Goal: Book appointment/travel/reservation

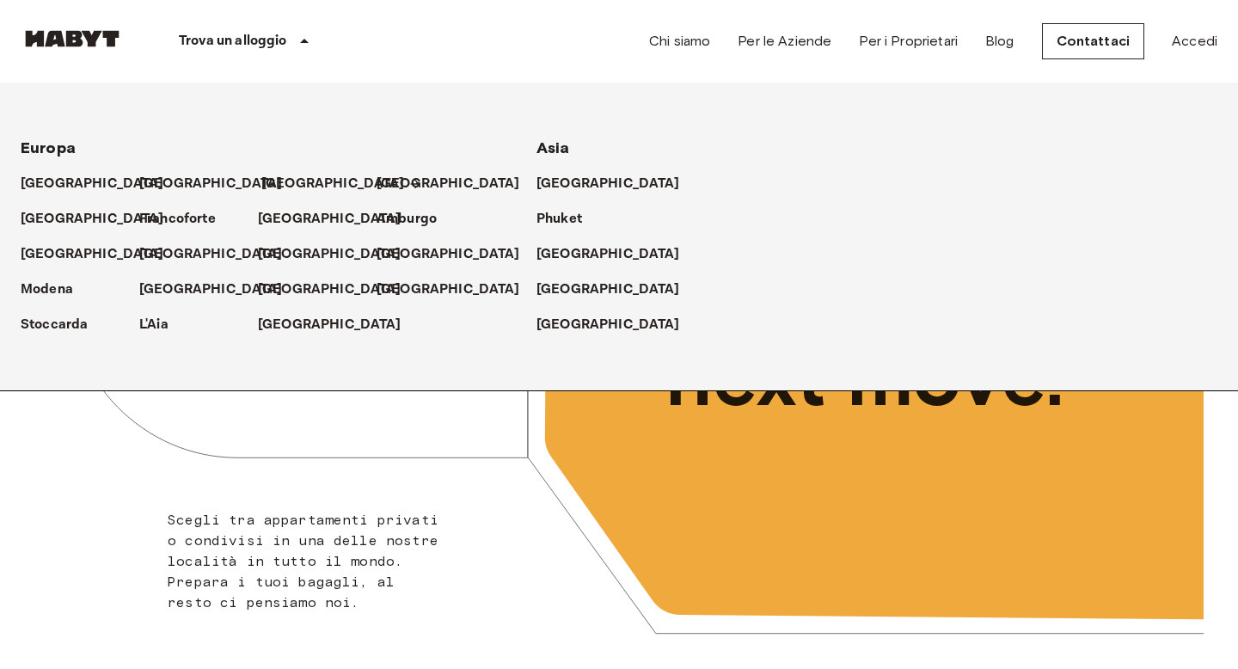
click at [272, 188] on p "[GEOGRAPHIC_DATA]" at bounding box center [333, 184] width 144 height 21
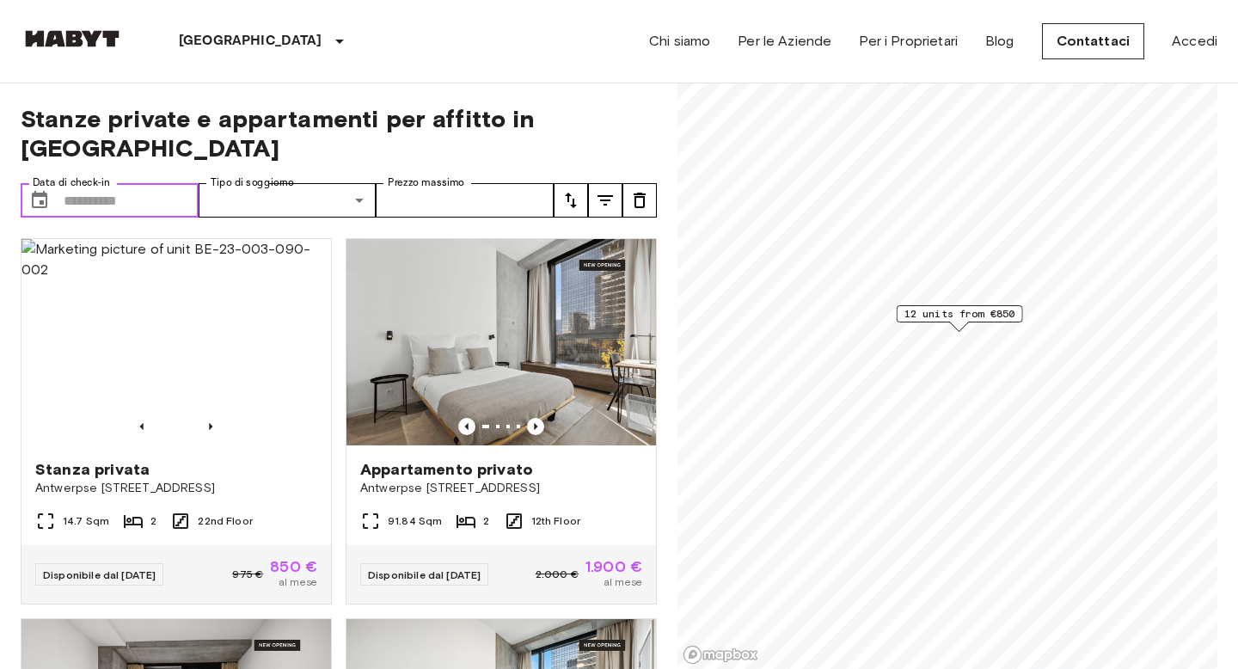
click at [87, 183] on input "Data di check-in" at bounding box center [131, 200] width 135 height 34
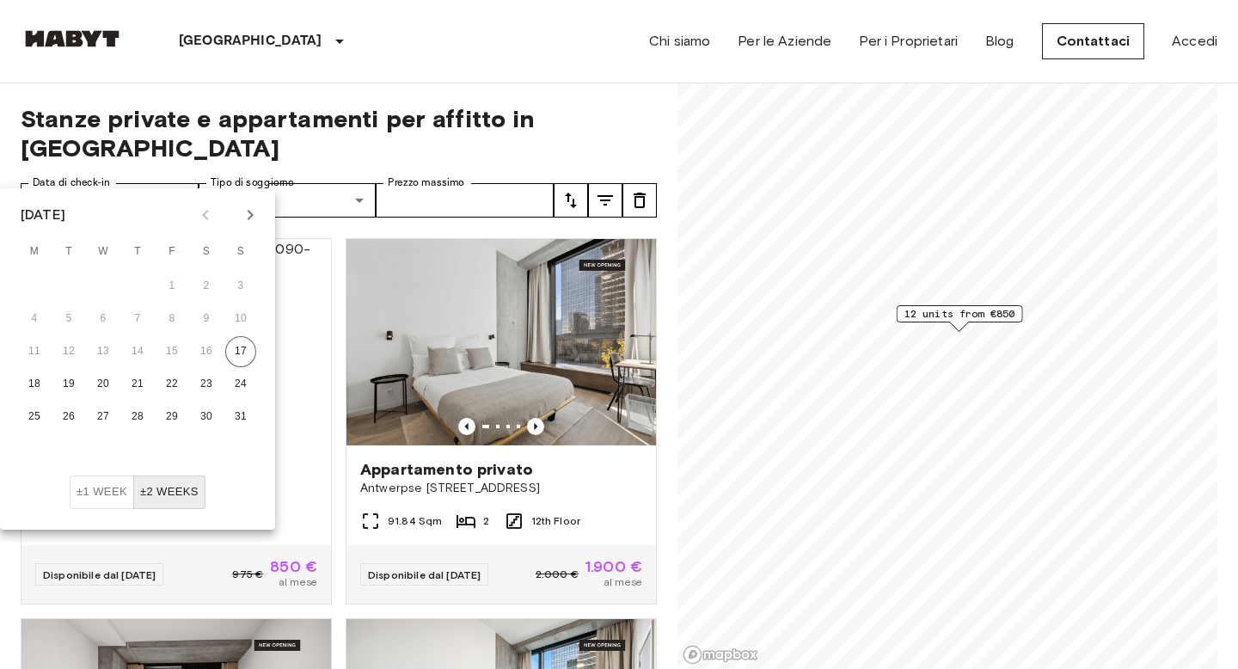
click at [245, 215] on icon "Next month" at bounding box center [250, 215] width 21 height 21
click at [243, 215] on icon "Next month" at bounding box center [250, 215] width 21 height 21
click at [97, 285] on button "1" at bounding box center [103, 286] width 31 height 31
type input "**********"
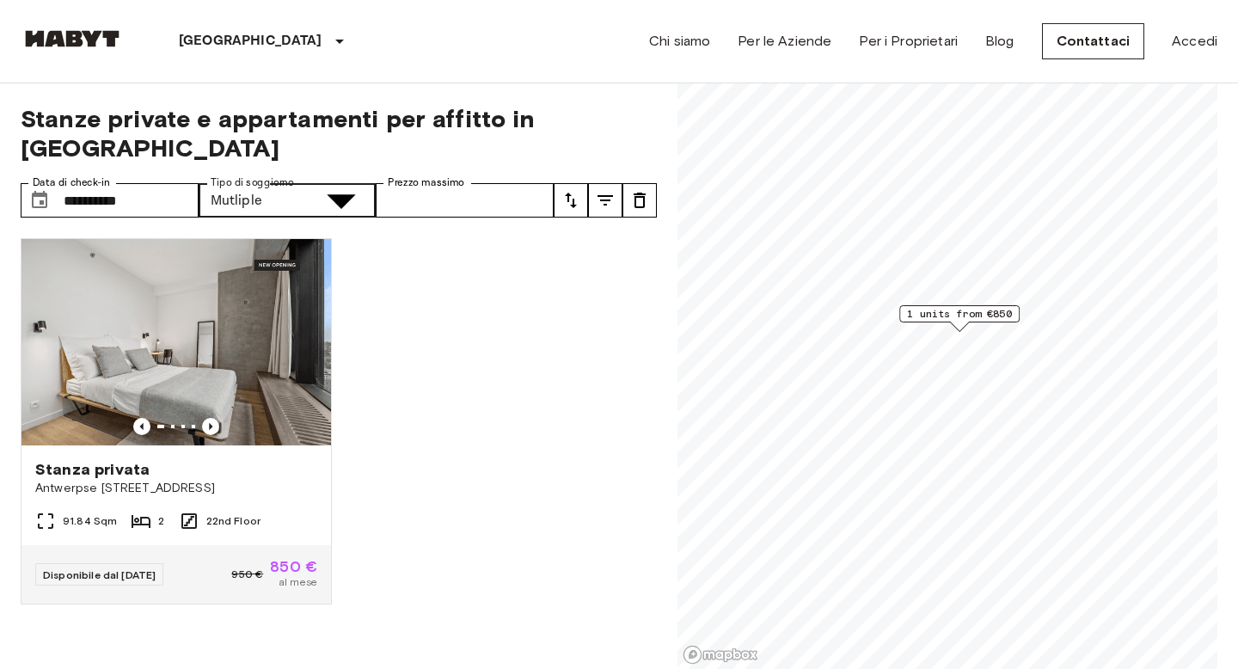
type input "**********"
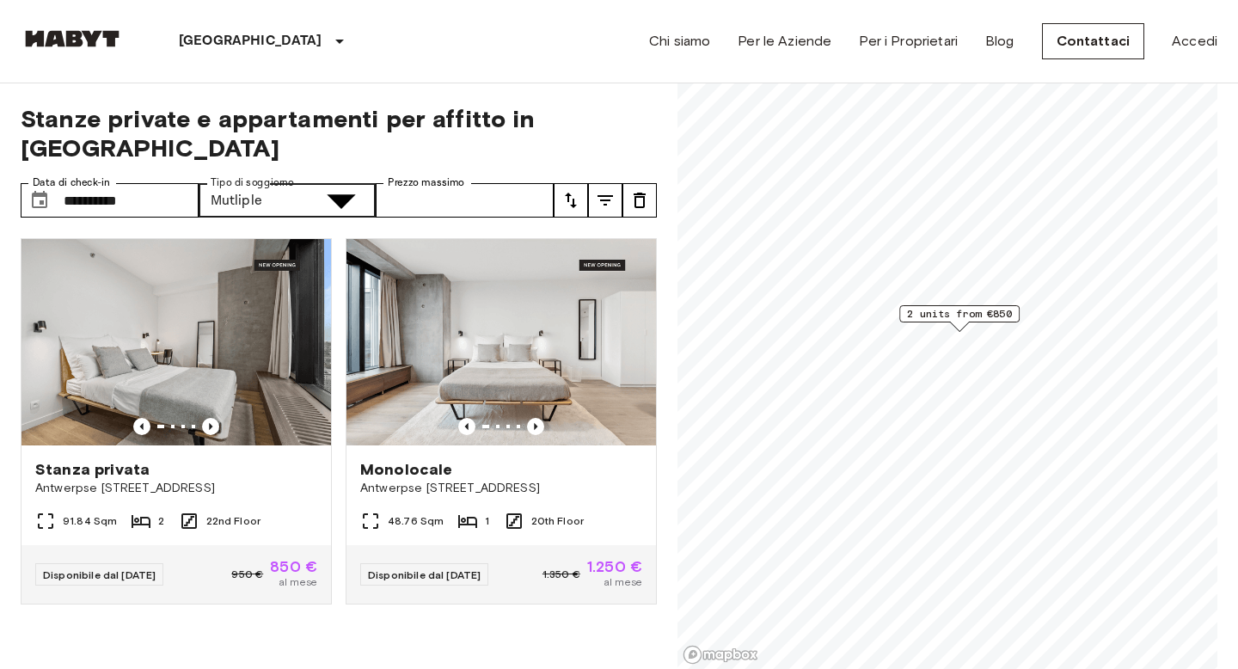
click at [227, 344] on img at bounding box center [175, 342] width 309 height 206
click at [535, 418] on icon "Previous image" at bounding box center [535, 426] width 17 height 17
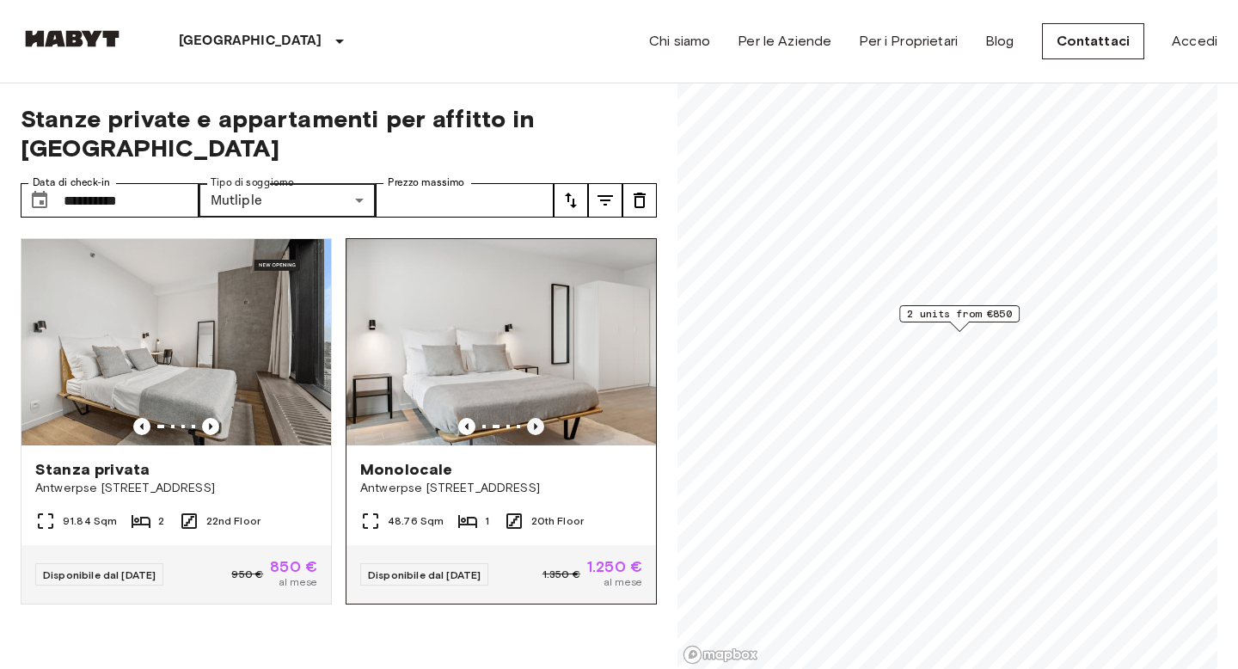
click at [535, 423] on icon "Previous image" at bounding box center [535, 426] width 3 height 7
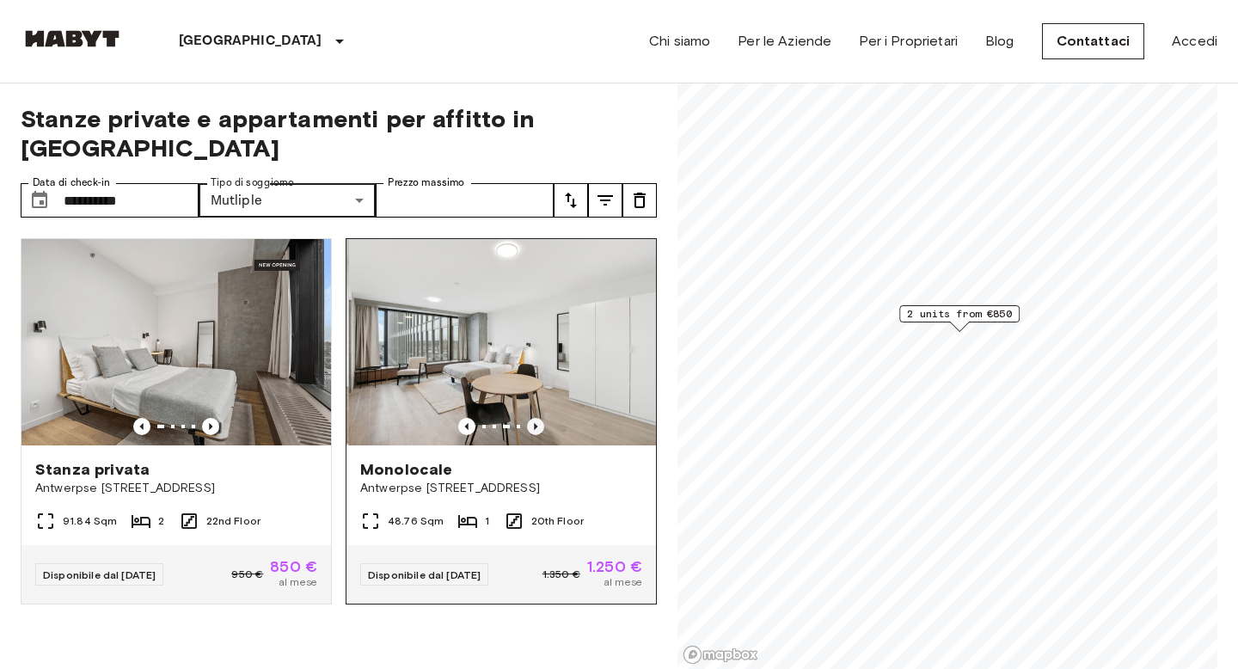
click at [535, 423] on icon "Previous image" at bounding box center [535, 426] width 3 height 7
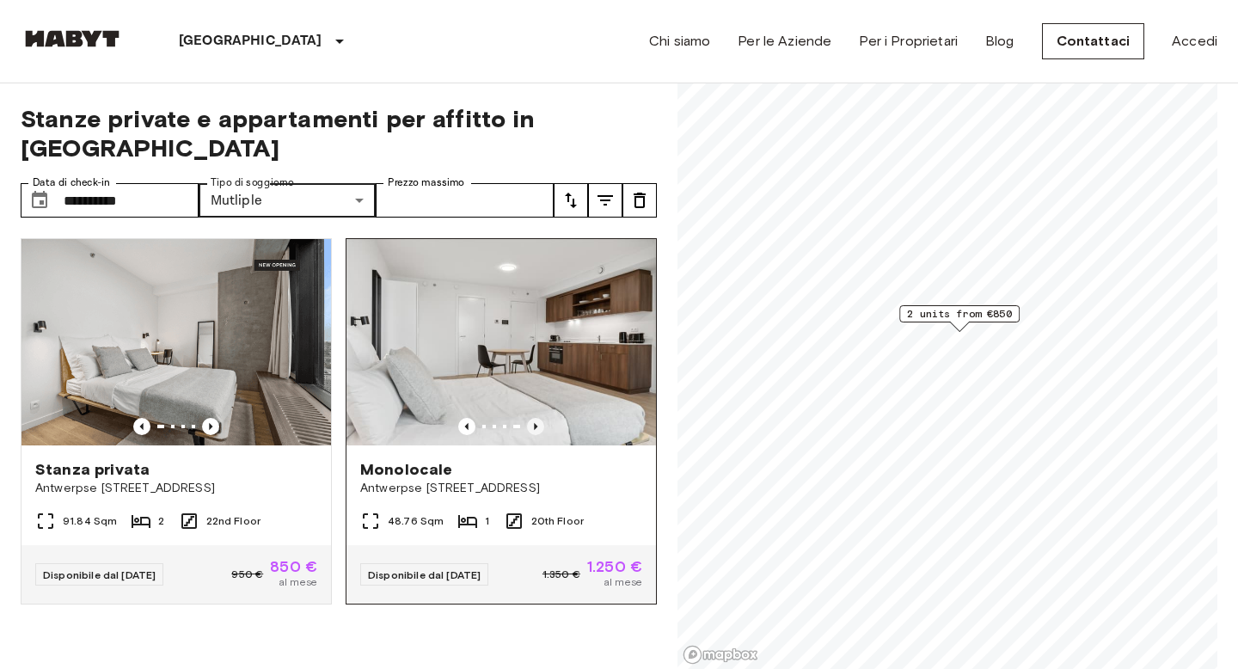
click at [535, 423] on icon "Previous image" at bounding box center [535, 426] width 3 height 7
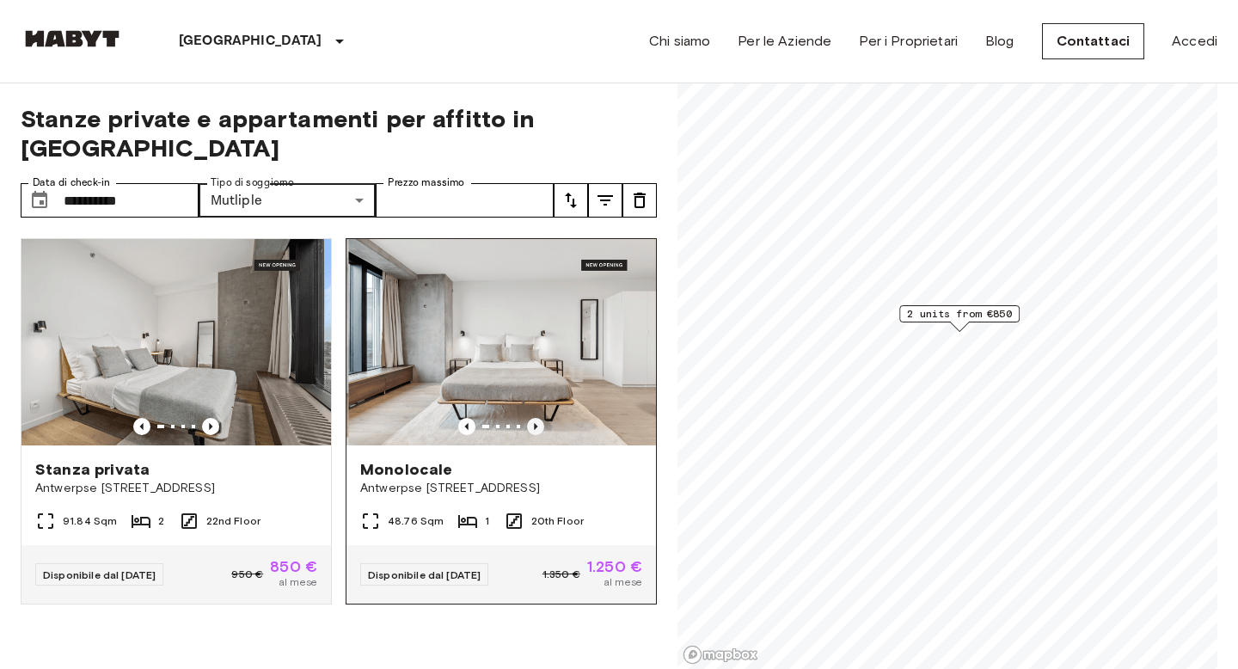
click at [535, 423] on icon "Previous image" at bounding box center [535, 426] width 3 height 7
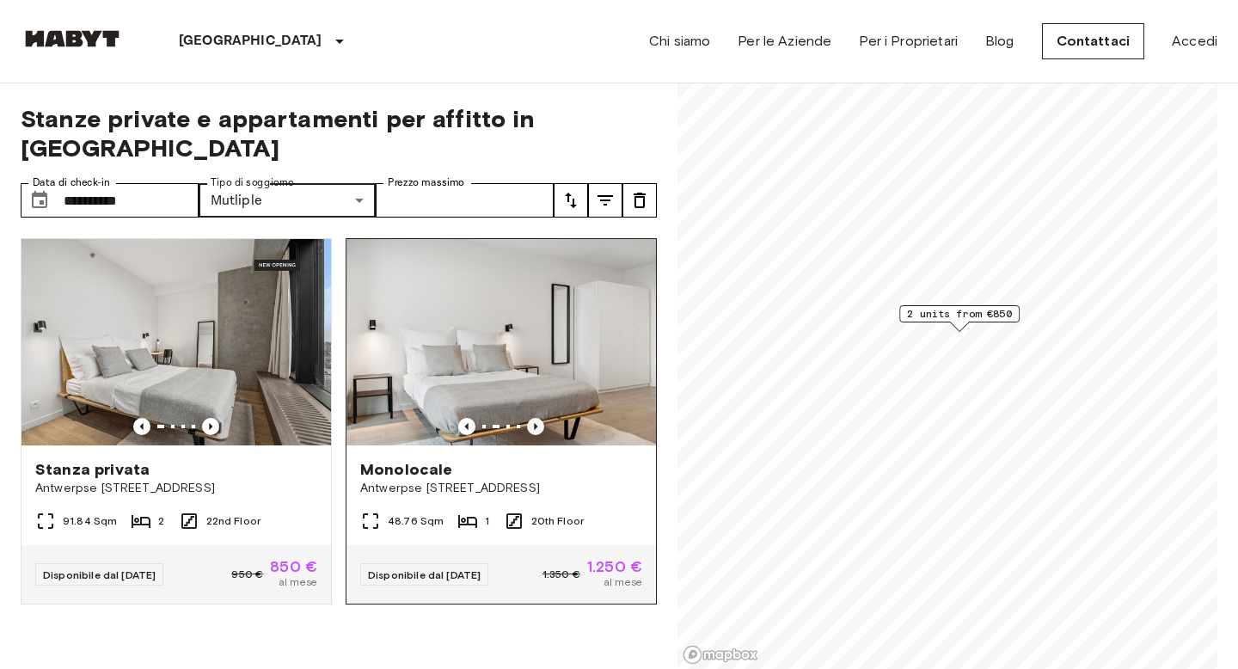
click at [535, 423] on icon "Previous image" at bounding box center [535, 426] width 3 height 7
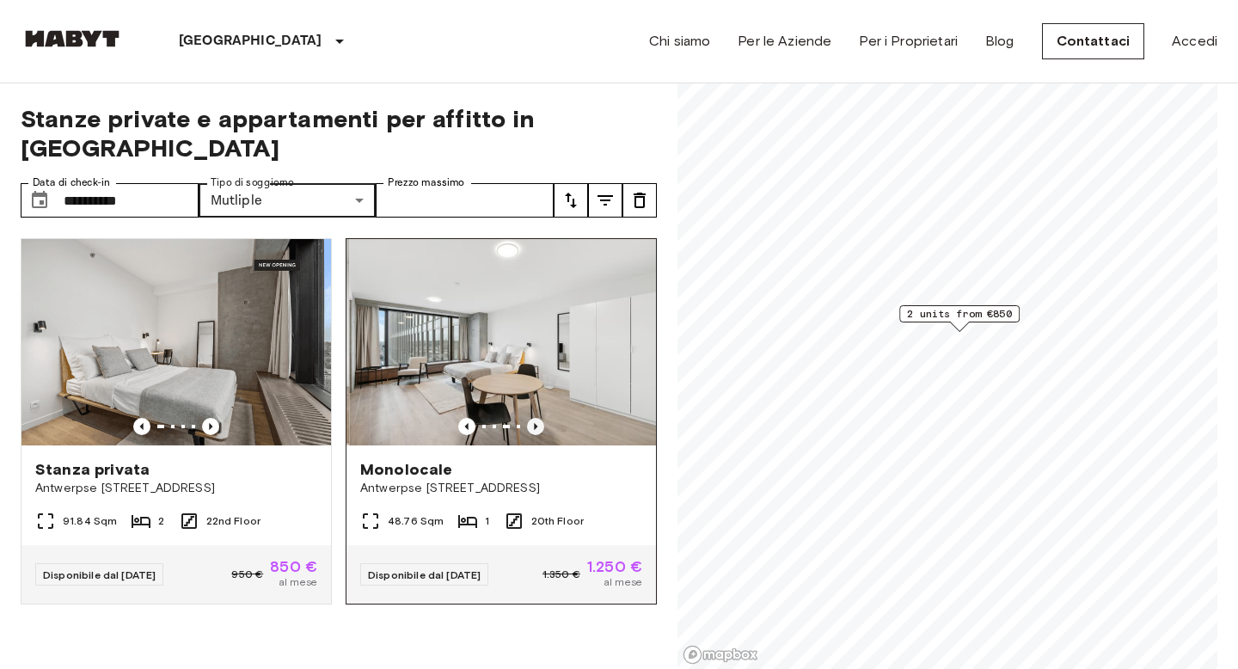
click at [535, 423] on icon "Previous image" at bounding box center [535, 426] width 3 height 7
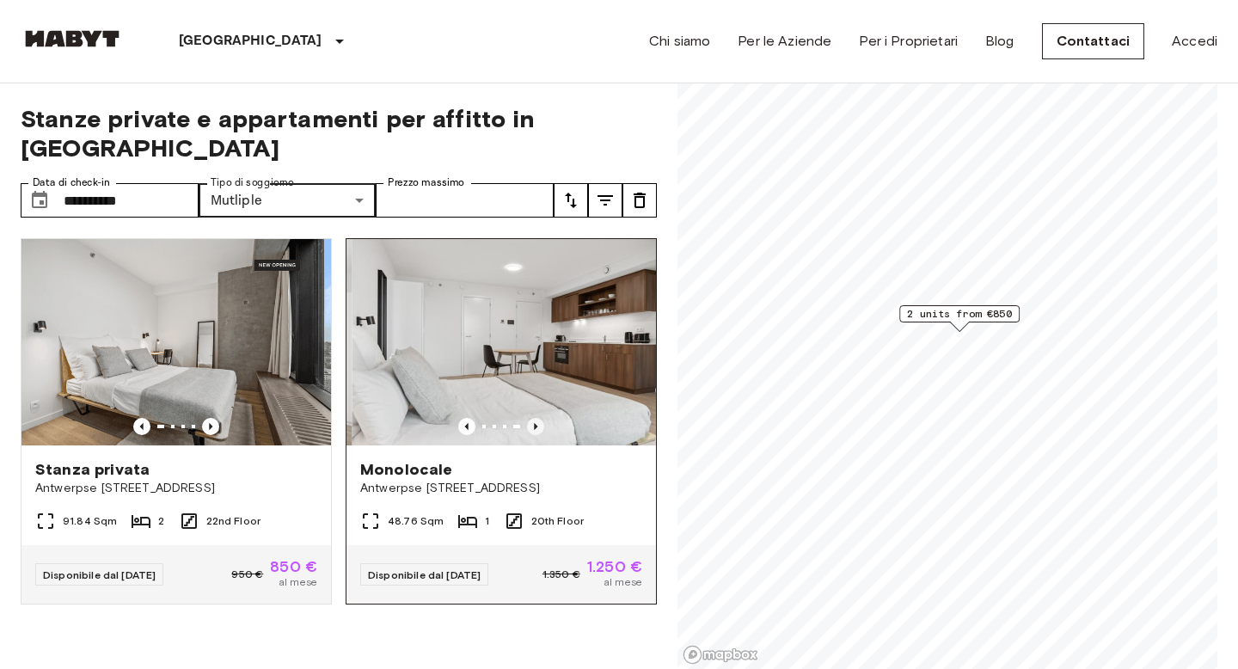
click at [535, 423] on icon "Previous image" at bounding box center [535, 426] width 3 height 7
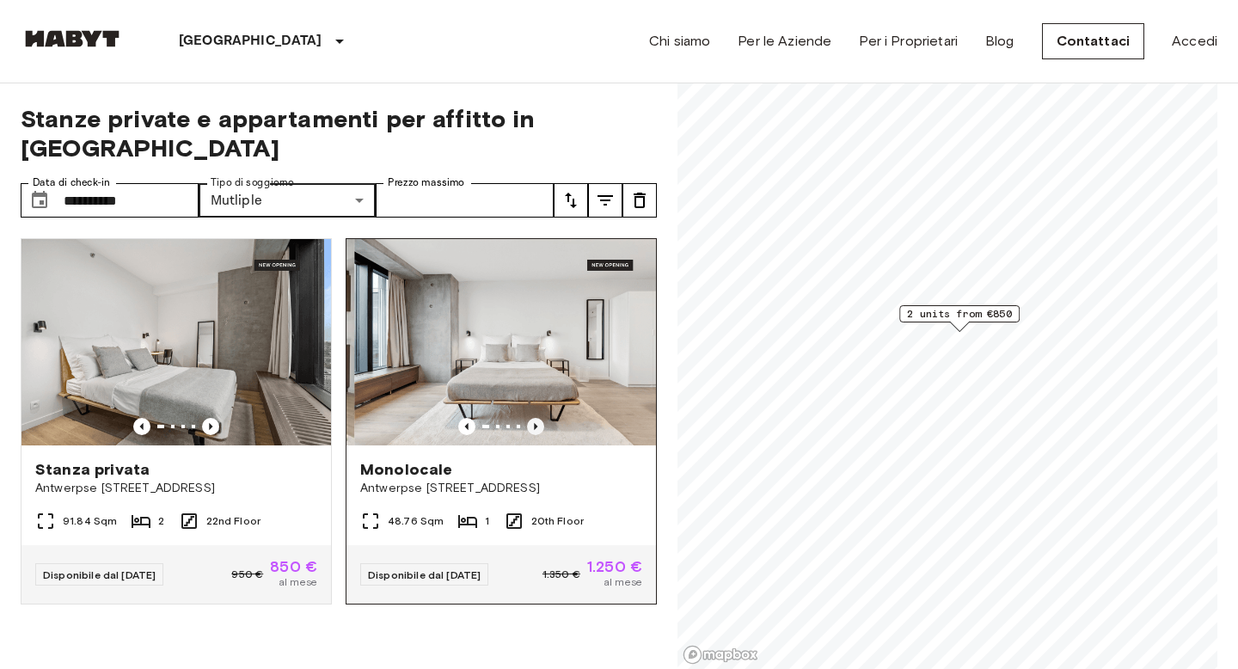
click at [535, 423] on icon "Previous image" at bounding box center [535, 426] width 3 height 7
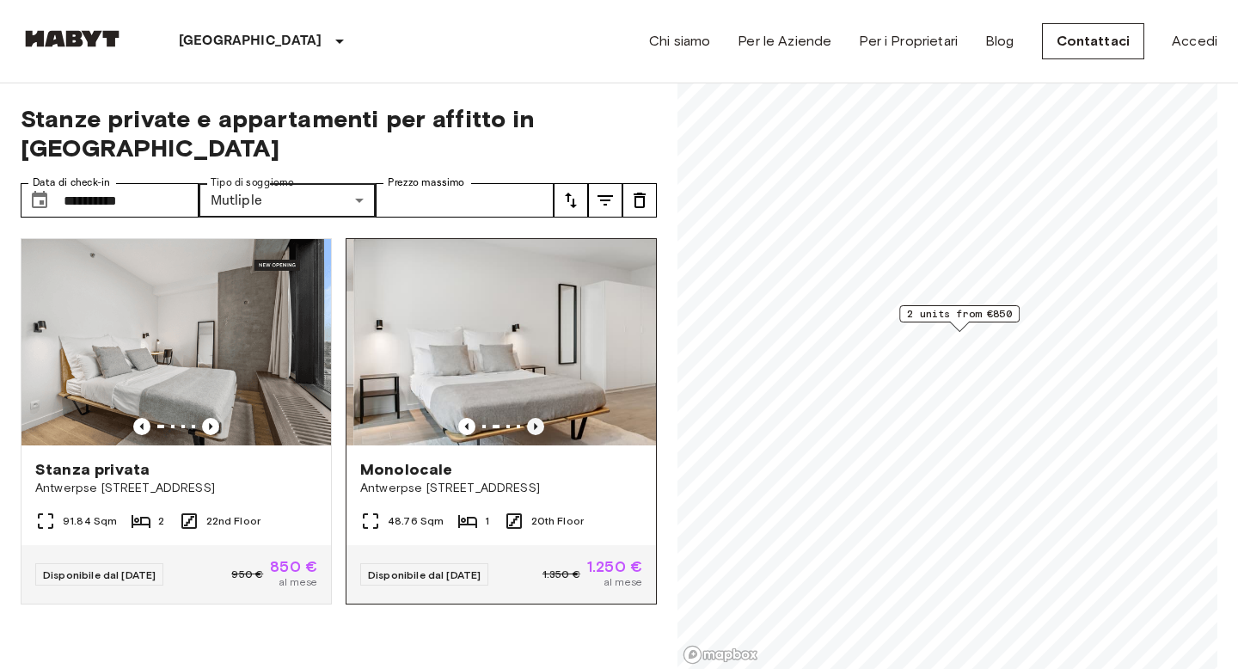
click at [535, 423] on icon "Previous image" at bounding box center [535, 426] width 3 height 7
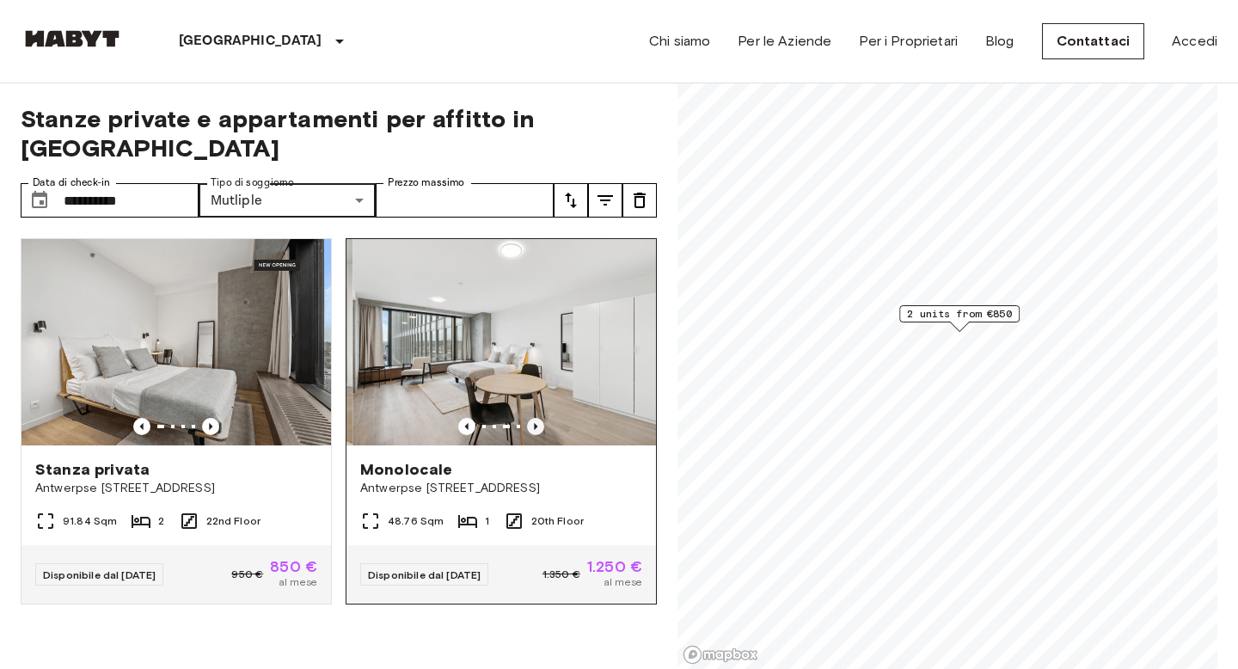
click at [535, 423] on icon "Previous image" at bounding box center [535, 426] width 3 height 7
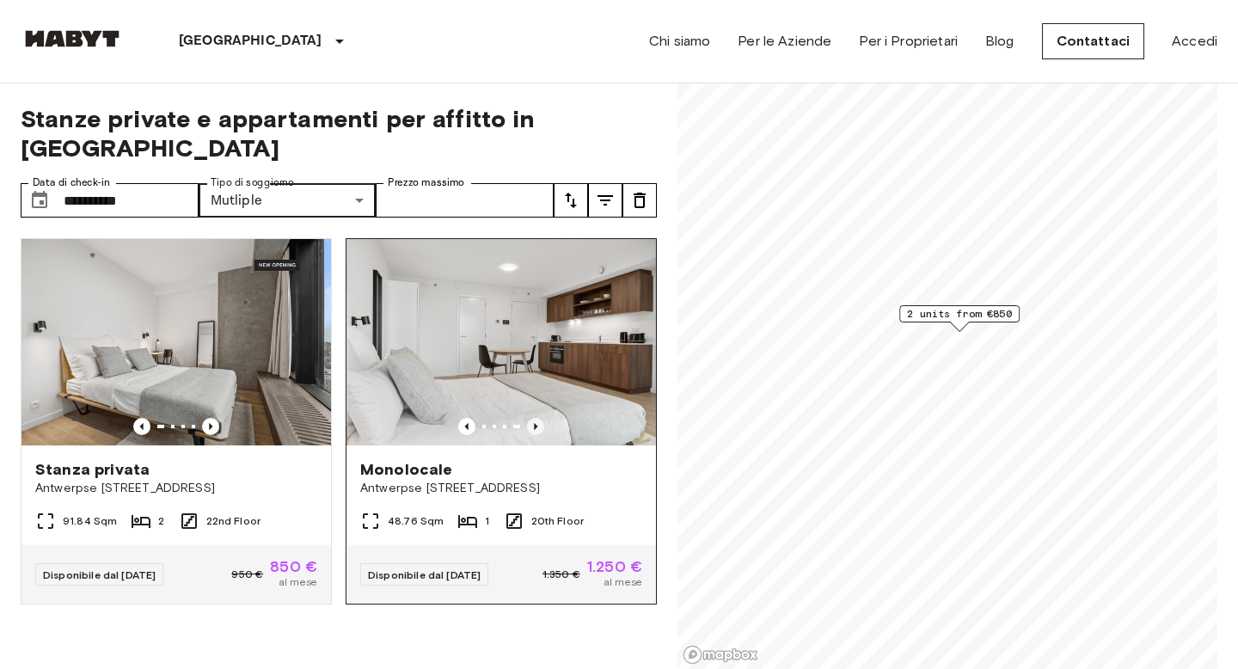
click at [535, 423] on icon "Previous image" at bounding box center [535, 426] width 3 height 7
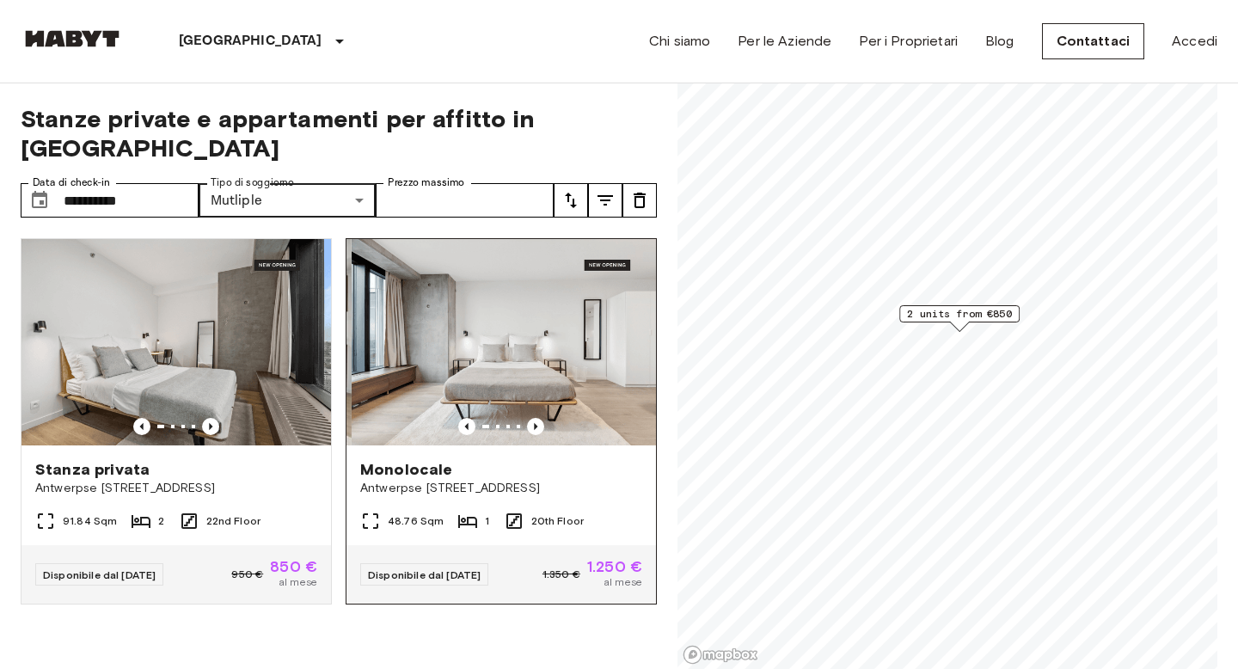
click at [548, 329] on img at bounding box center [506, 342] width 309 height 206
